Goal: Information Seeking & Learning: Learn about a topic

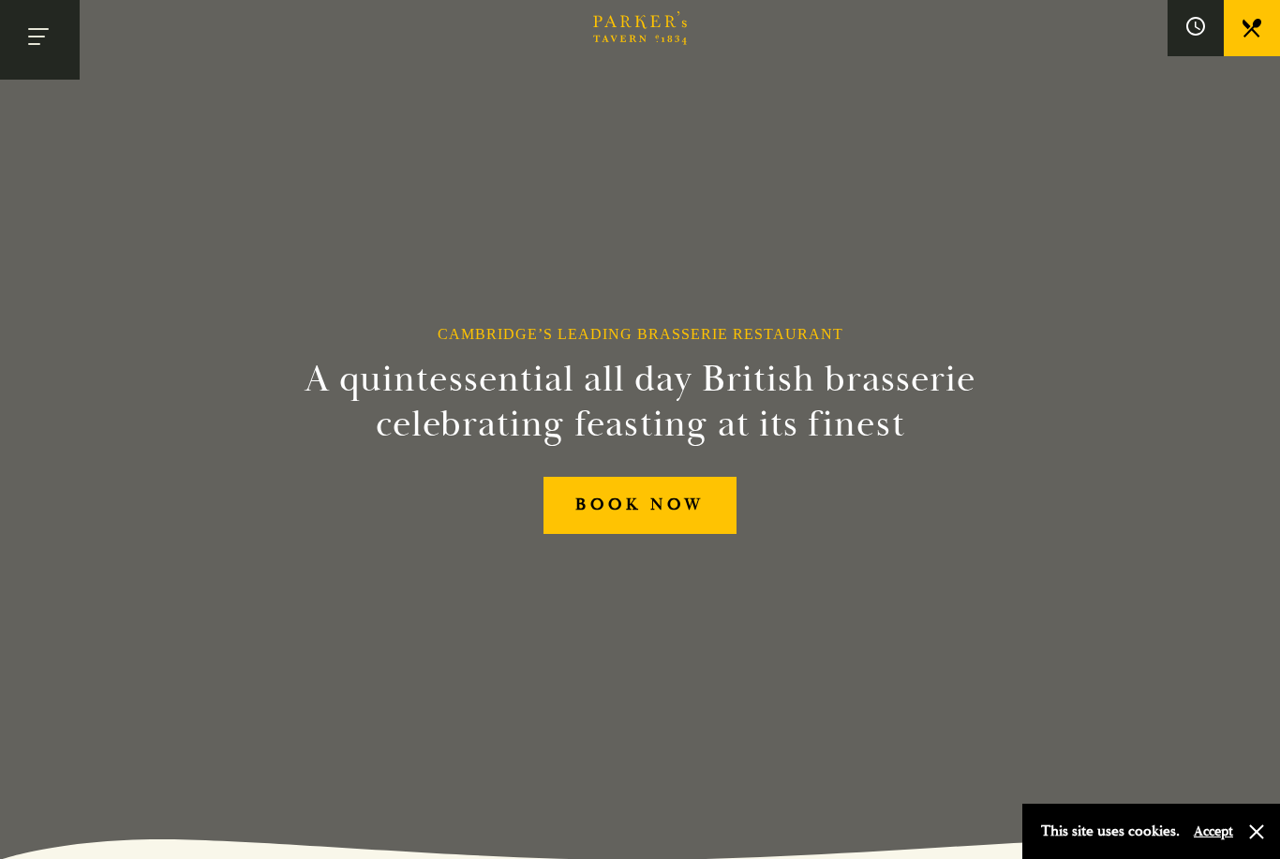
click at [32, 39] on button "Toggle navigation" at bounding box center [40, 40] width 80 height 80
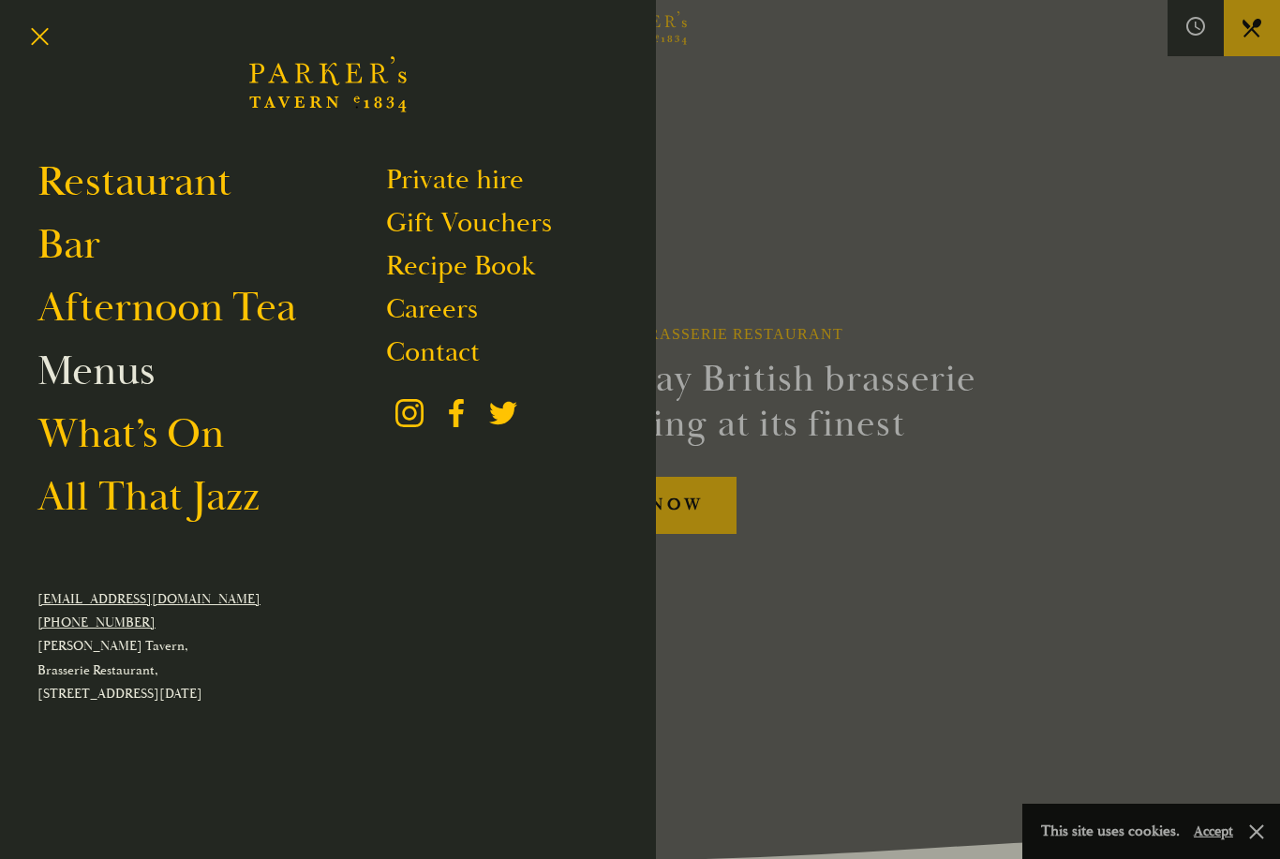
click at [120, 384] on link "Menus" at bounding box center [95, 371] width 117 height 52
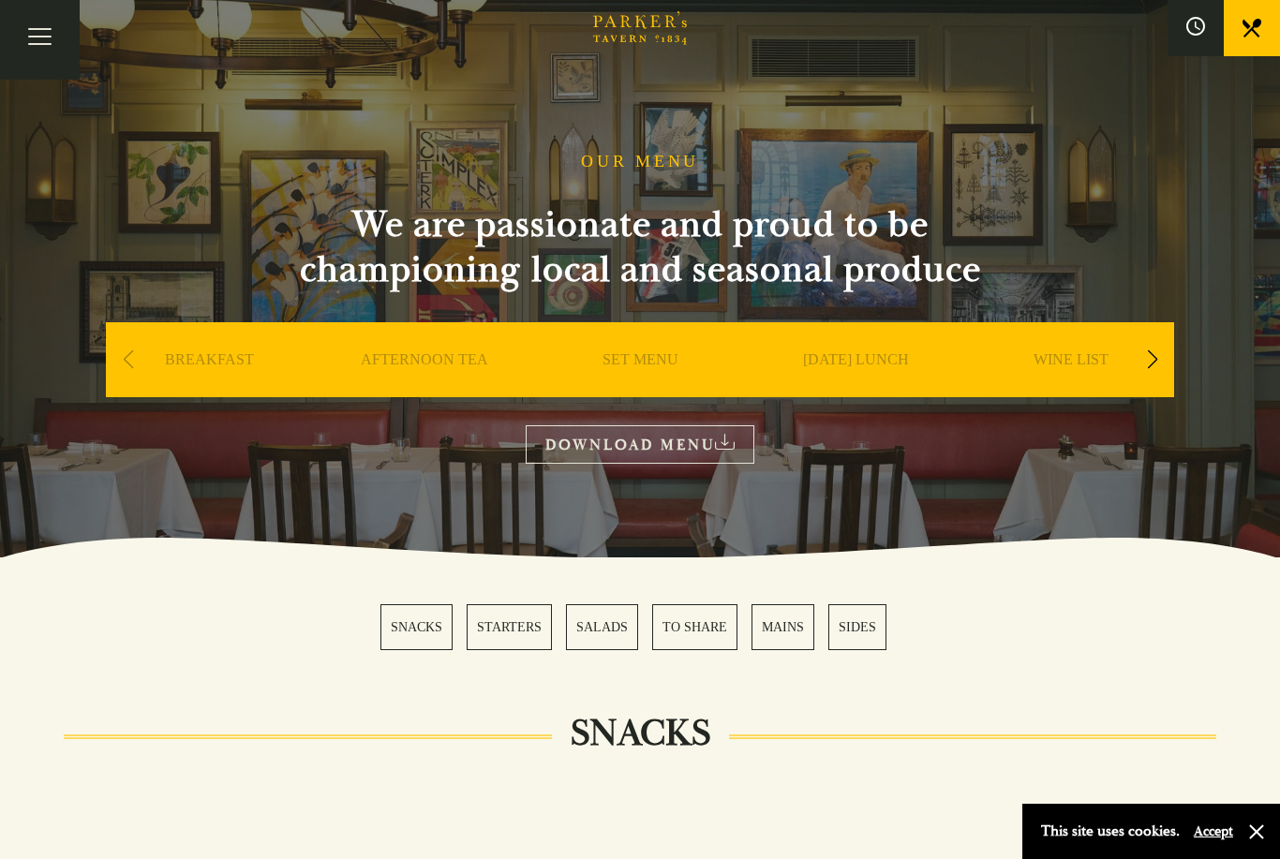
scroll to position [17, 0]
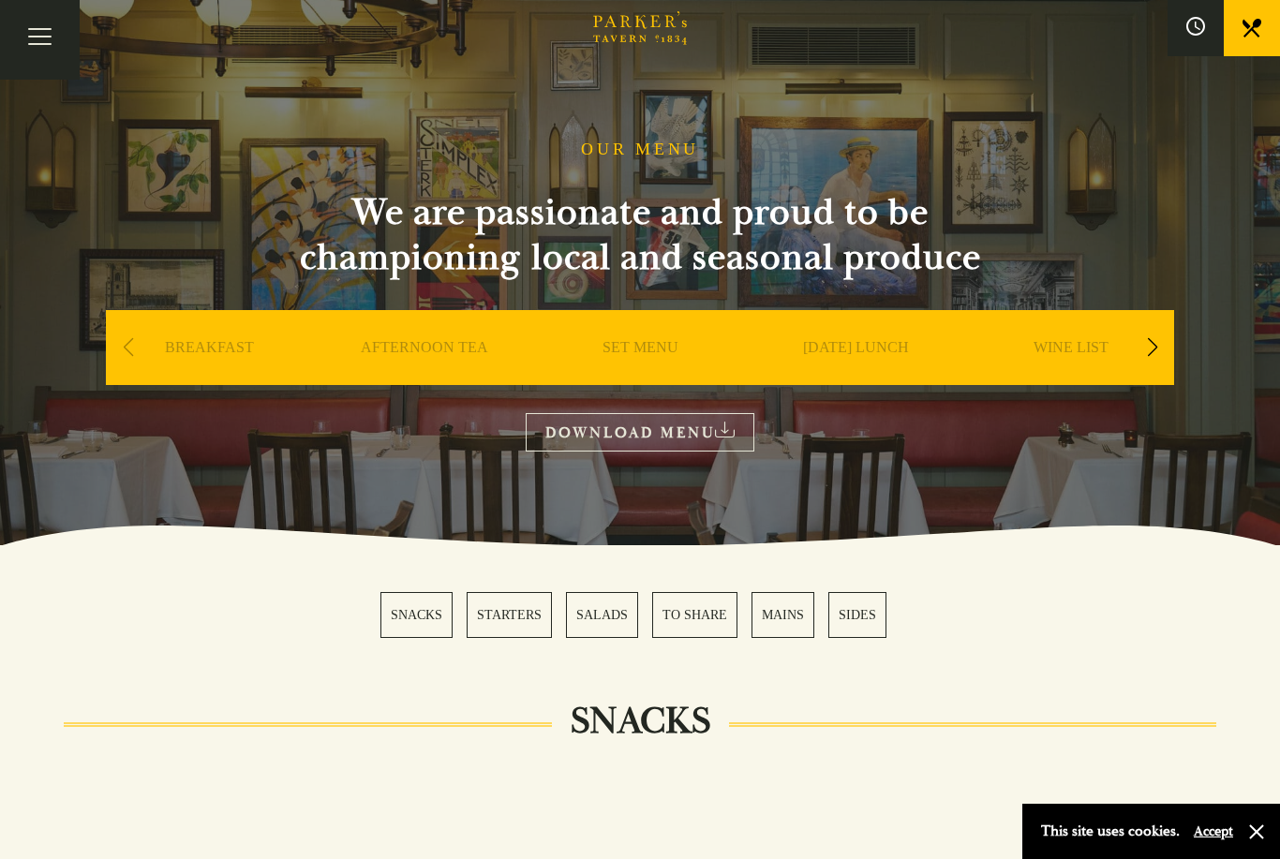
click at [846, 349] on link "SUNDAY LUNCH" at bounding box center [856, 375] width 106 height 75
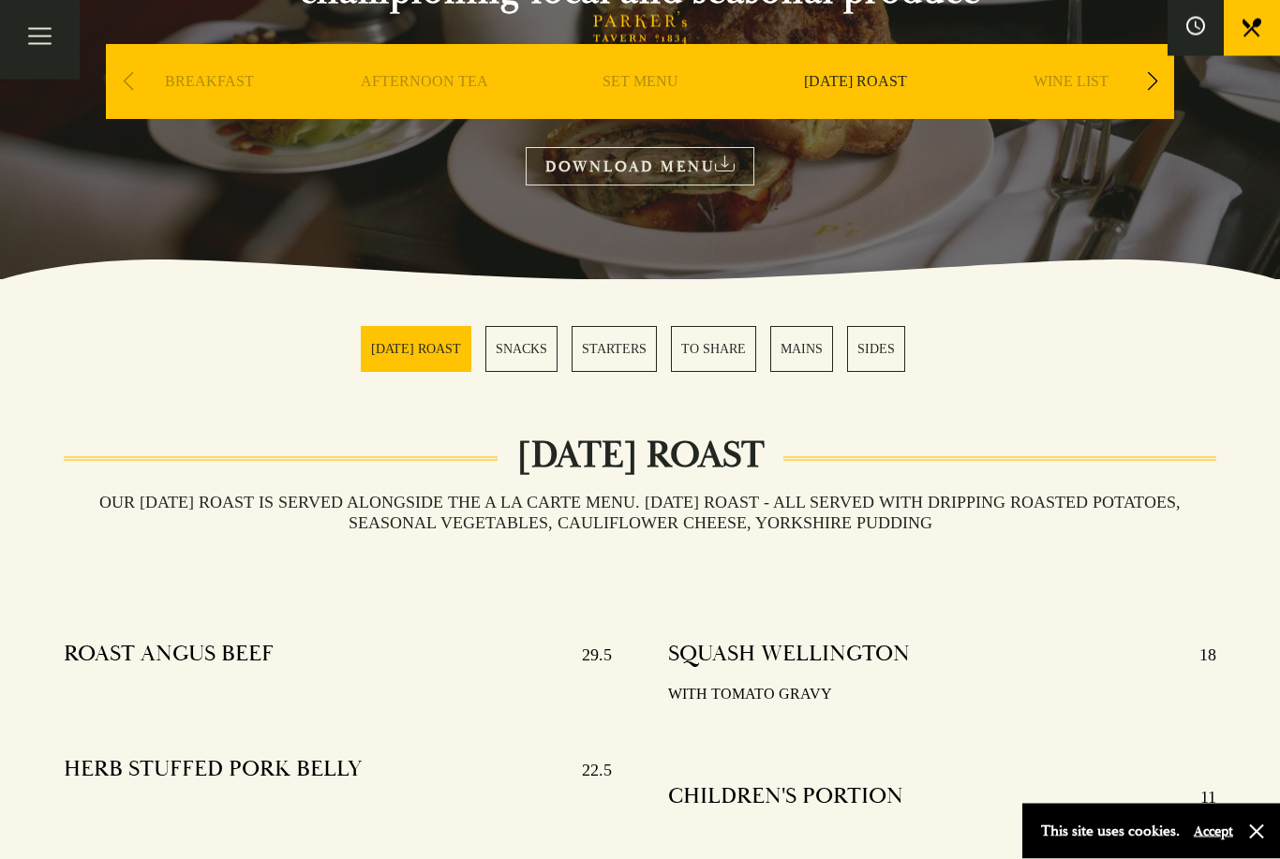
scroll to position [172, 0]
